Goal: Consume media (video, audio): Consume media (video, audio)

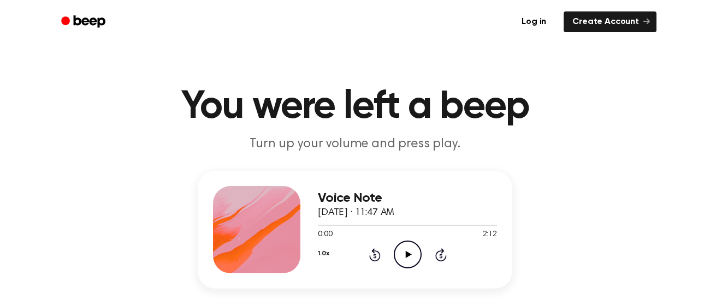
click at [272, 267] on div at bounding box center [256, 229] width 87 height 87
click at [410, 257] on icon "Pause Audio" at bounding box center [408, 255] width 28 height 28
click at [361, 264] on div "1.0x Rewind 5 seconds Play Audio Skip 5 seconds" at bounding box center [407, 255] width 179 height 28
click at [368, 259] on icon "Rewind 5 seconds" at bounding box center [374, 255] width 12 height 14
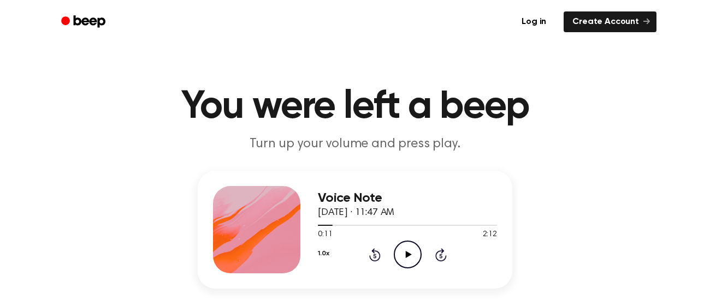
click at [368, 259] on icon "Rewind 5 seconds" at bounding box center [374, 255] width 12 height 14
click at [414, 245] on icon "Play Audio" at bounding box center [408, 255] width 28 height 28
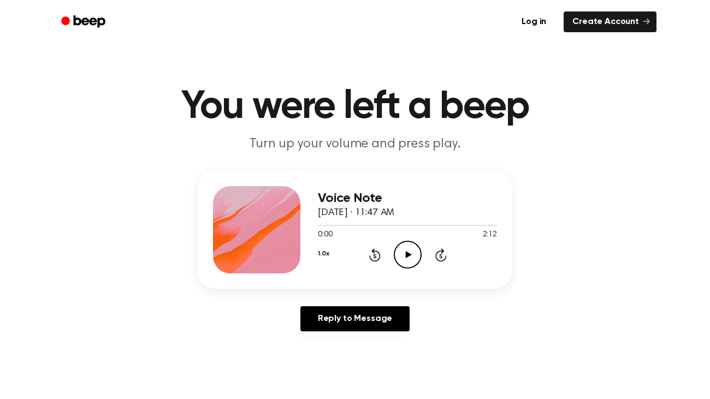
click at [406, 247] on icon "Play Audio" at bounding box center [408, 255] width 28 height 28
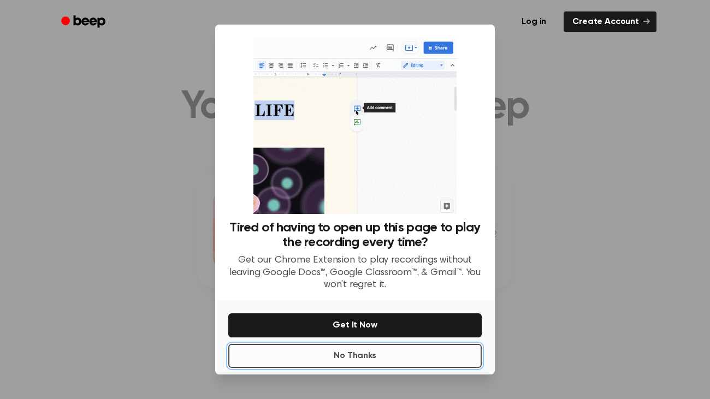
click at [357, 348] on button "No Thanks" at bounding box center [354, 356] width 253 height 24
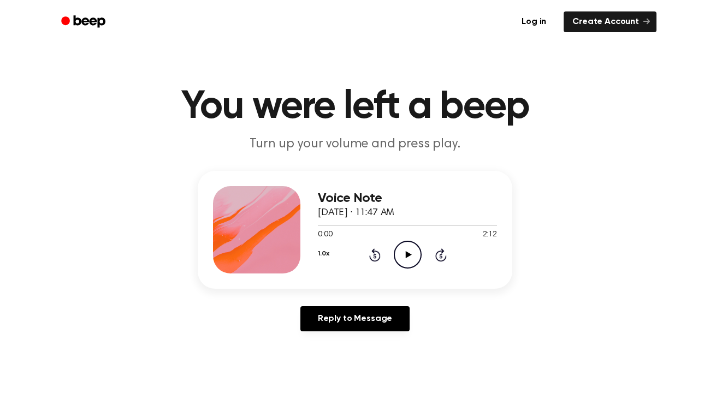
click at [409, 248] on icon "Play Audio" at bounding box center [408, 255] width 28 height 28
click at [440, 248] on icon "Skip 5 seconds" at bounding box center [440, 255] width 12 height 14
click at [439, 248] on icon "Skip 5 seconds" at bounding box center [440, 255] width 12 height 14
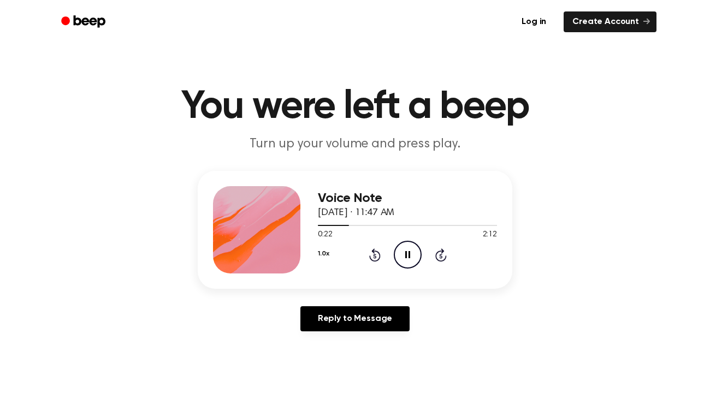
click at [439, 248] on icon "Skip 5 seconds" at bounding box center [440, 255] width 12 height 14
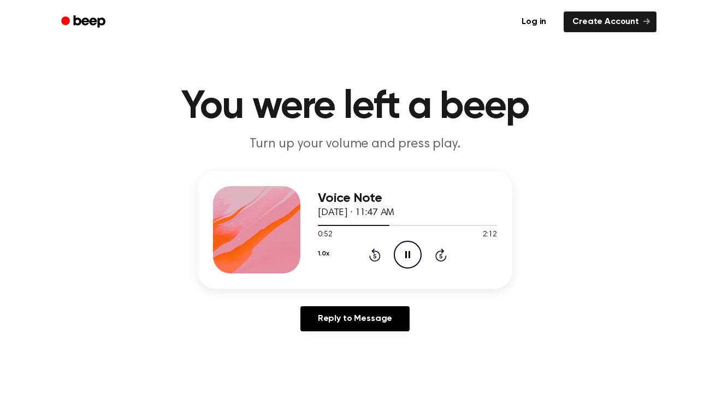
click at [615, 200] on div "Voice Note October 7, 2025 · 11:47 AM 0:52 2:12 Your browser does not support t…" at bounding box center [354, 255] width 683 height 169
click at [371, 254] on icon "Rewind 5 seconds" at bounding box center [374, 255] width 12 height 14
